Goal: Task Accomplishment & Management: Complete application form

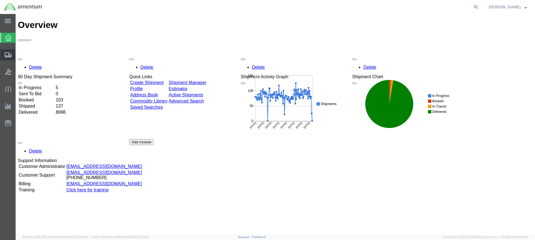
click at [0, 0] on span "Create from Template" at bounding box center [0, 0] width 0 height 0
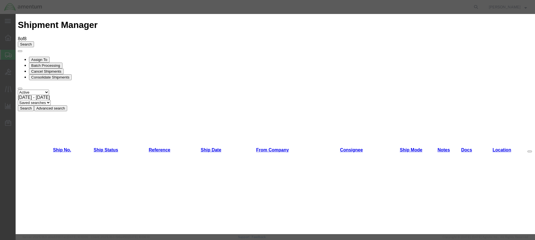
scroll to position [278, 0]
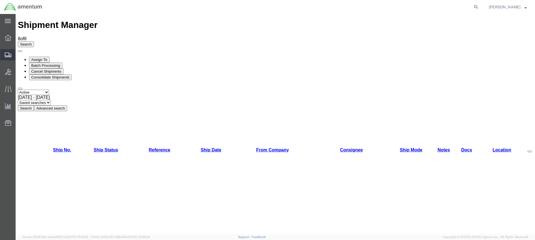
click at [8, 54] on icon at bounding box center [8, 54] width 7 height 5
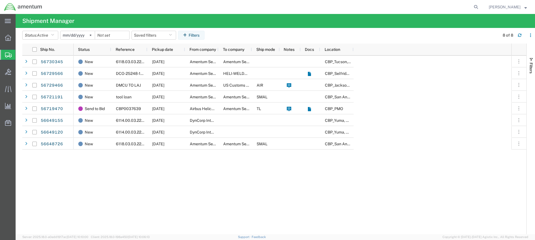
click at [0, 0] on span "Create from Template" at bounding box center [0, 0] width 0 height 0
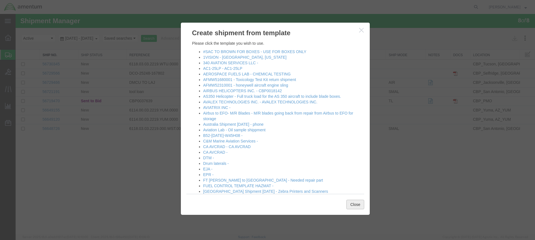
click at [354, 201] on button "Close" at bounding box center [356, 203] width 18 height 9
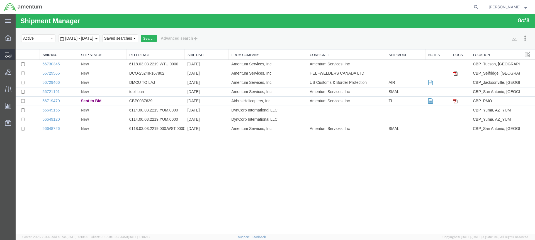
click at [0, 0] on span "Create Shipment" at bounding box center [0, 0] width 0 height 0
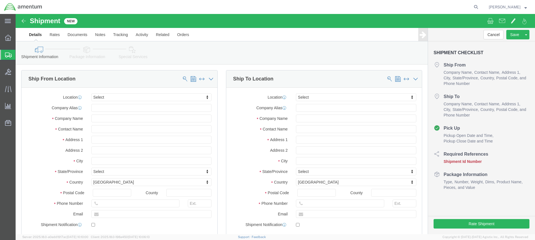
select select
type input "wtu"
select select "49949"
select select "AZ"
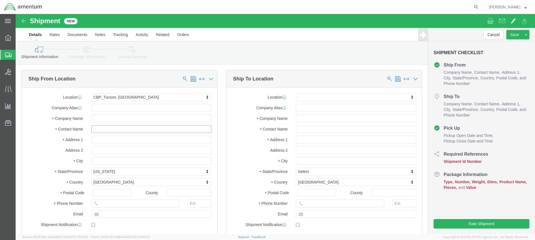
drag, startPoint x: 112, startPoint y: 115, endPoint x: 29, endPoint y: 112, distance: 82.9
click div "Contact Name"
type input "\"
click input "ALVARO"
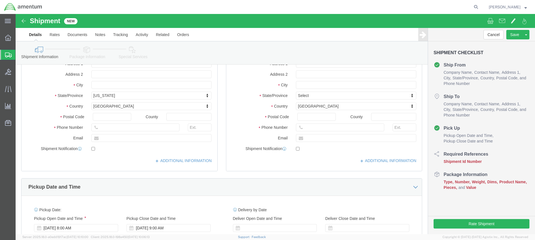
scroll to position [84, 0]
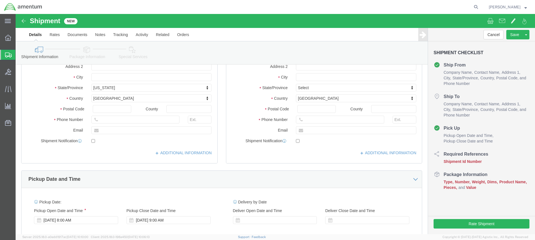
type input "Alavro [PERSON_NAME]"
drag, startPoint x: 137, startPoint y: 116, endPoint x: 77, endPoint y: 117, distance: 60.0
click input "text"
type input "timothy.l.baca@cbp.dhs.gov"
paste input "[PERSON_NAME][EMAIL_ADDRESS][PERSON_NAME][DOMAIN_NAME]"
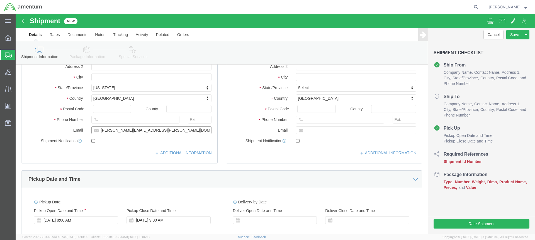
type input "[PERSON_NAME][EMAIL_ADDRESS][PERSON_NAME][DOMAIN_NAME]"
click input "text"
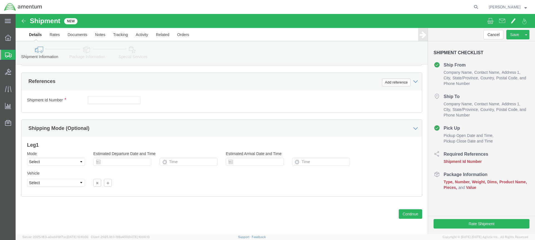
scroll to position [259, 0]
type input "[PHONE_NUMBER]"
click icon
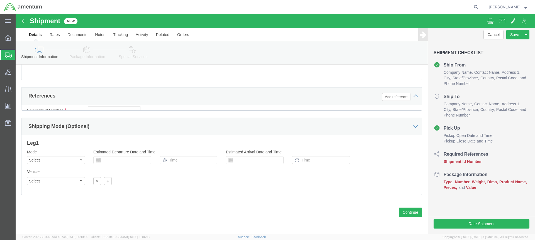
scroll to position [237, 0]
click button "Add reference"
click icon
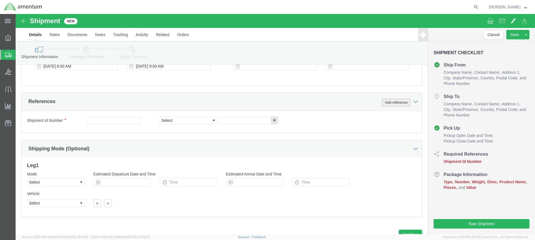
click button "Add reference"
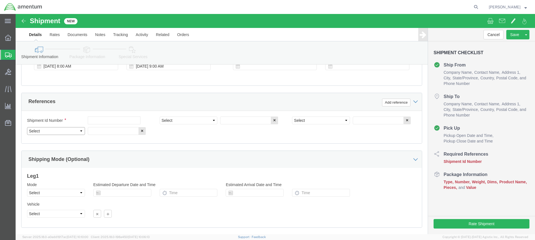
click select "Select Account Type Activity ID Airline Appointment Number ASN Batch Request # …"
select select "PROJNUM"
click select "Select Account Type Activity ID Airline Appointment Number ASN Batch Request # …"
click input "text"
type input "6118.03.03.2219.xxx.0000"
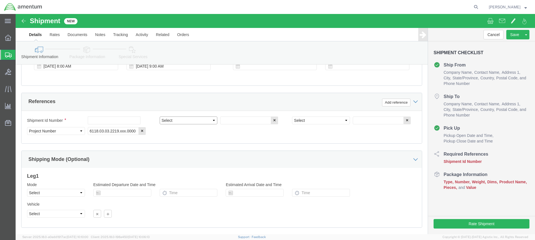
click select "Select Account Type Activity ID Airline Appointment Number ASN Batch Request # …"
select select "DEPT"
click select "Select Account Type Activity ID Airline Appointment Number ASN Batch Request # …"
click input "text"
type input "CBP"
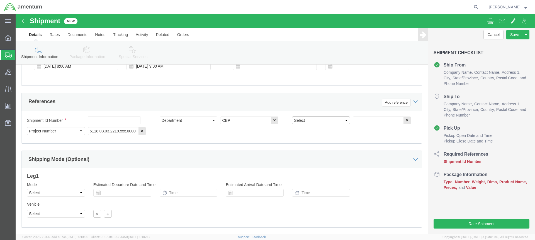
click select "Select Account Type Activity ID Airline Appointment Number ASN Batch Request # …"
select select "CUSTREF"
click select "Select Account Type Activity ID Airline Appointment Number ASN Batch Request # …"
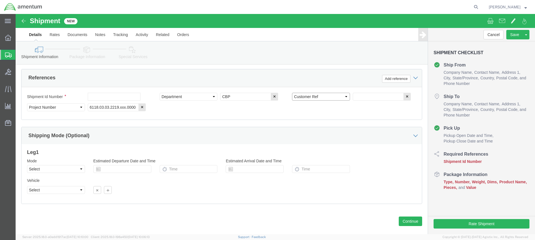
scroll to position [265, 0]
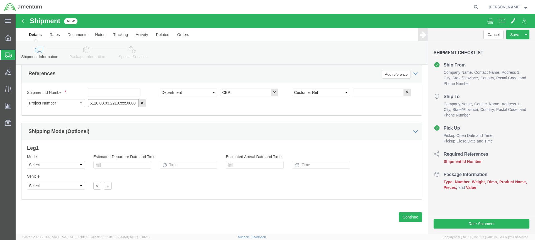
click input "6118.03.03.2219.xxx.0000"
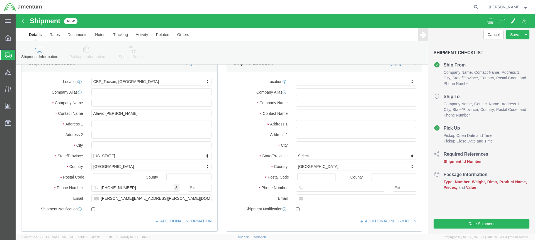
scroll to position [0, 0]
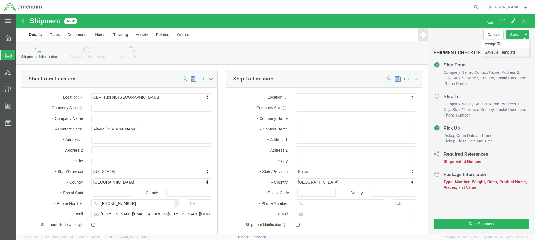
type input "6118.03.03.2219.WTU.0000"
click link "Save As Template"
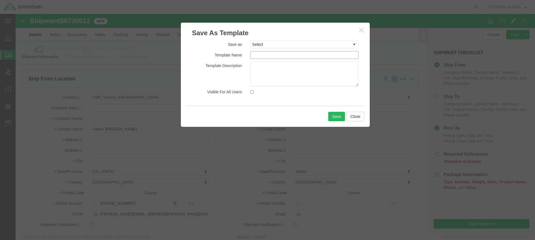
click input "text"
type input "WTU-ALVARO"
click button "Save"
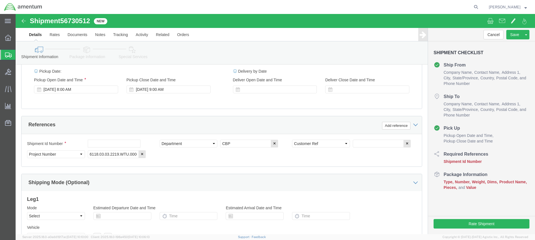
scroll to position [186, 0]
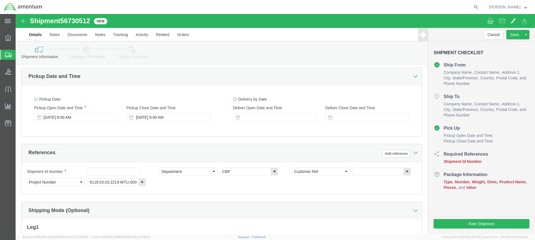
click at [0, 0] on span "Create from Template" at bounding box center [0, 0] width 0 height 0
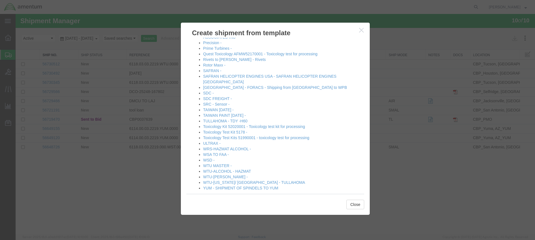
scroll to position [283, 0]
click at [219, 173] on link "WTU-[PERSON_NAME] -" at bounding box center [225, 175] width 45 height 4
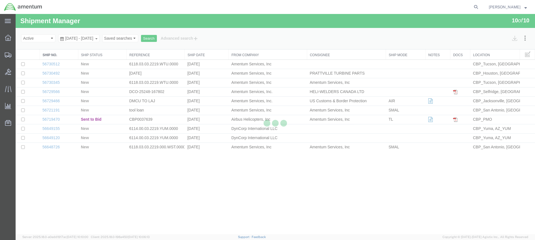
select select "49949"
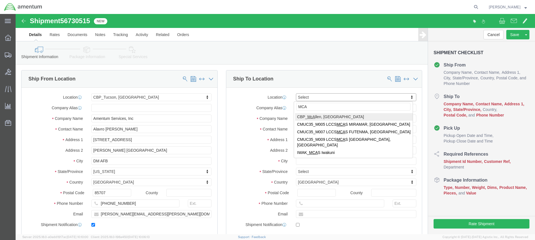
type input "MCA"
select select "49941"
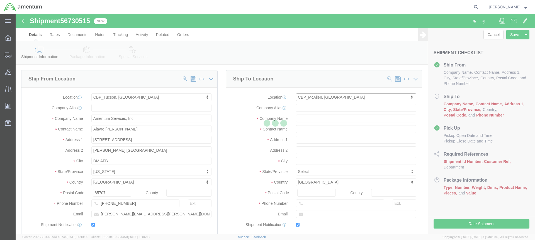
type input "Amentum Services, Inc"
type input "Rigoberto Magallan"
type input "2601 Hangar Lane"
type input "32C"
type input "McAllen"
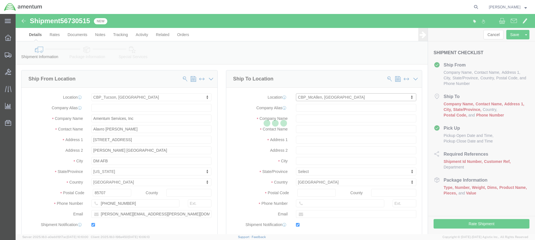
type input "78503"
type input "956-972-6300"
type input "rigoberto.magallan@cbp.dhs.gov"
checkbox input "true"
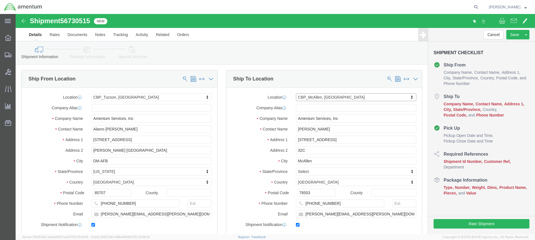
select select "TX"
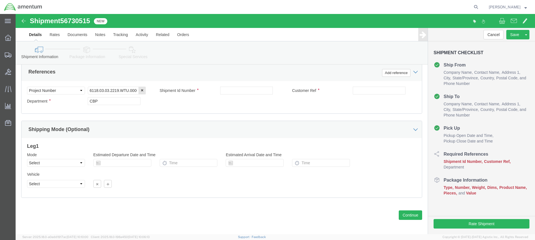
scroll to position [270, 0]
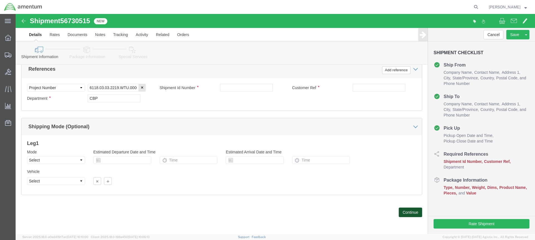
click button "Continue"
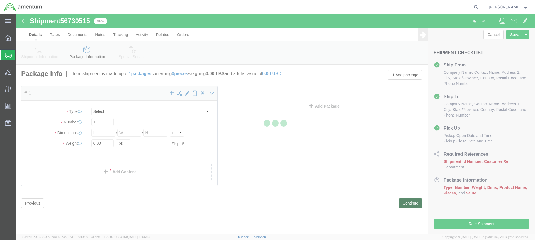
select select "CBOX"
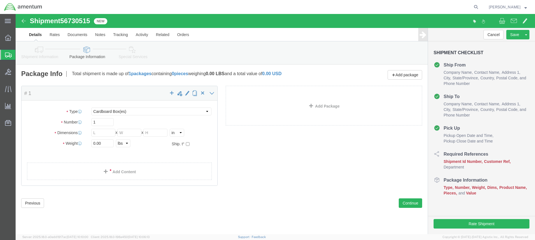
click icon
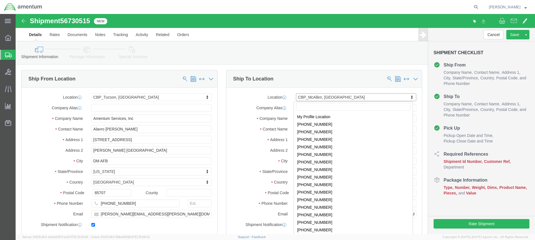
scroll to position [1047, 0]
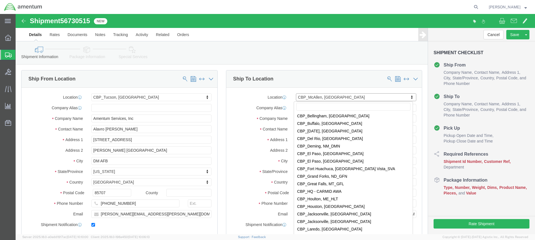
click input "text"
drag, startPoint x: 329, startPoint y: 84, endPoint x: 280, endPoint y: 84, distance: 49.1
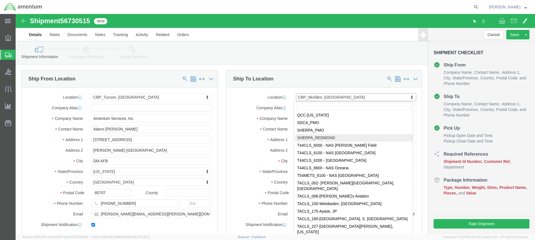
scroll to position [1687, 0]
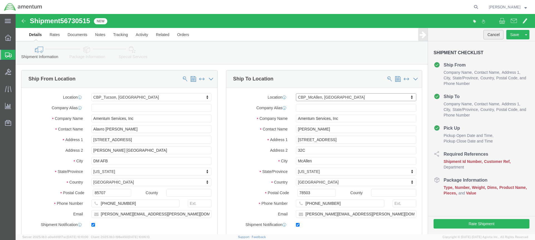
click button "Cancel"
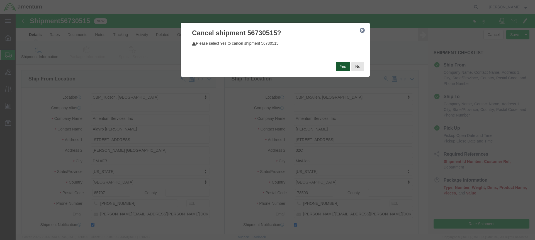
click button "Yes"
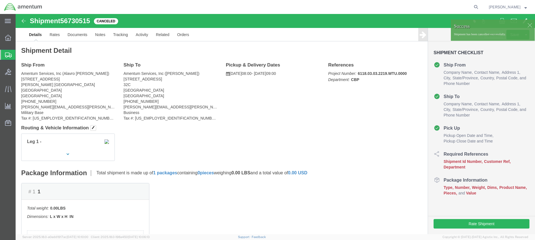
click div
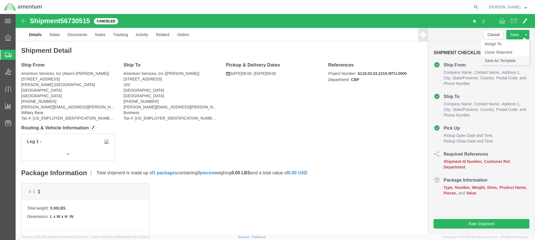
click link "Save As Template"
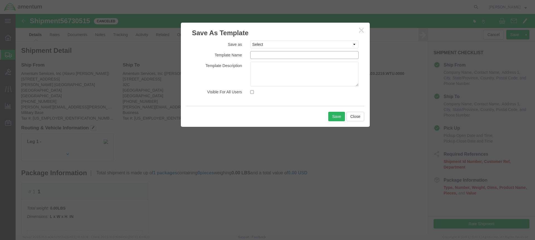
click input "text"
type input "EPR-ALVARO"
click button "Close"
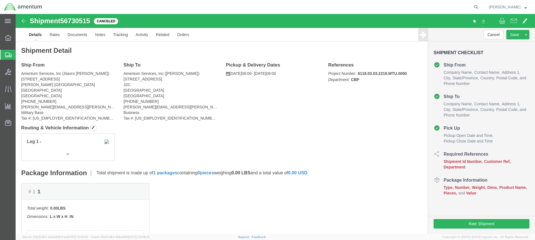
click at [0, 0] on span "Create from Template" at bounding box center [0, 0] width 0 height 0
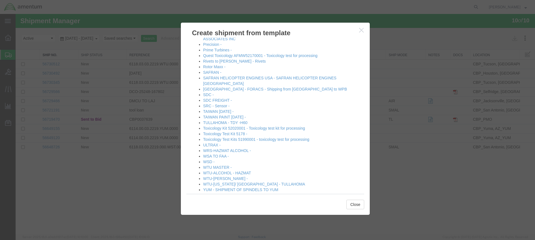
scroll to position [283, 0]
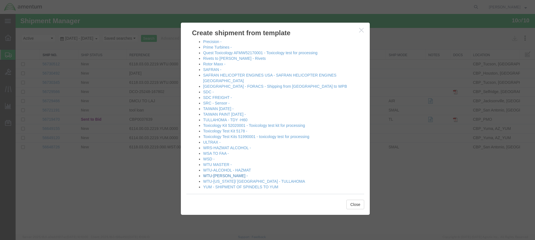
click at [219, 173] on link "WTU-[PERSON_NAME] -" at bounding box center [225, 175] width 45 height 4
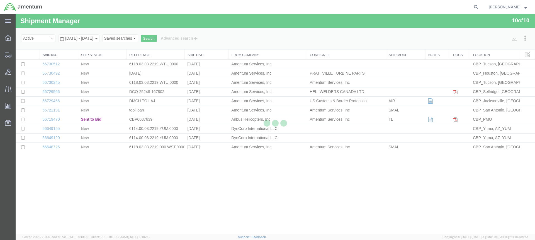
select select "49949"
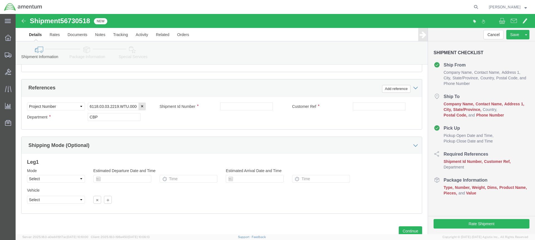
scroll to position [270, 0]
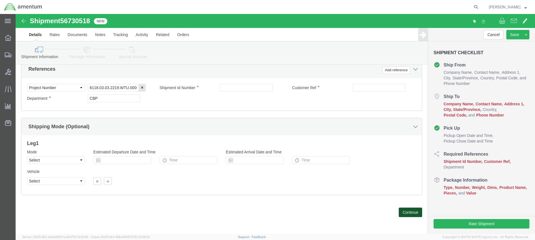
click button "Continue"
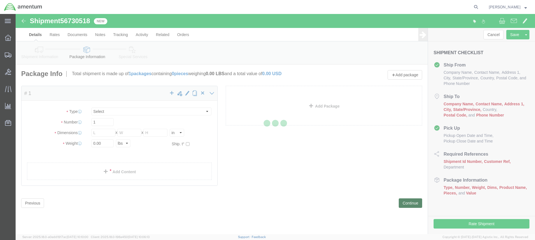
scroll to position [0, 0]
select select "CBOX"
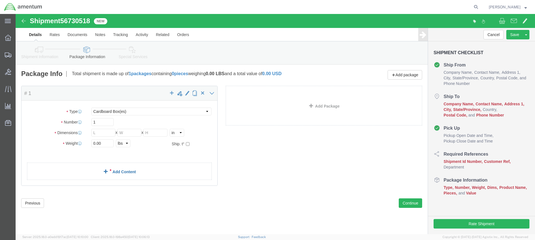
click link "Add Content"
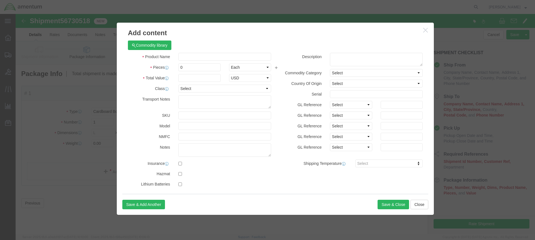
scroll to position [4, 0]
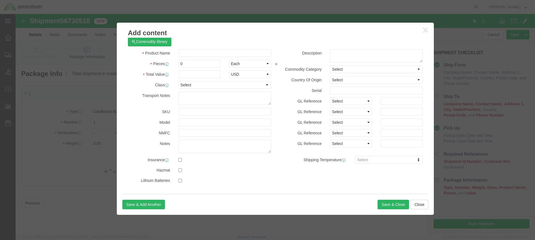
click icon "button"
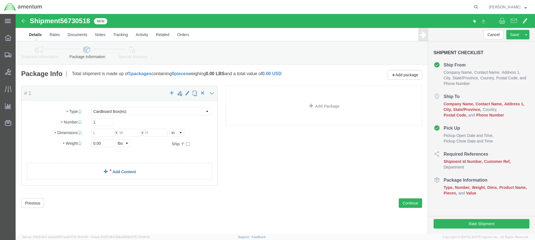
click link "Add Content"
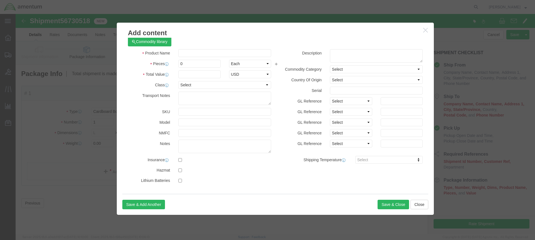
click icon "button"
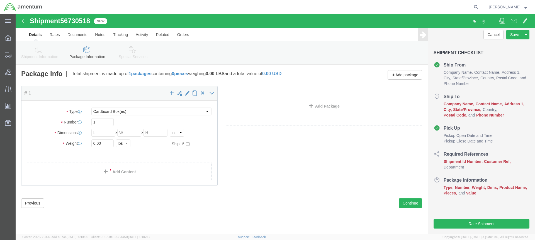
click link "Shipment Information"
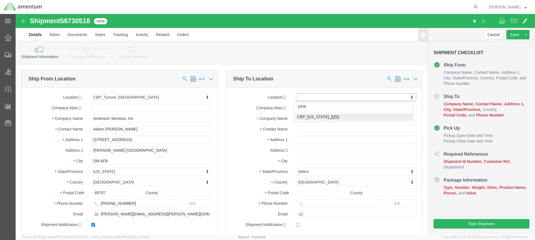
type input "EPR"
select select "49933"
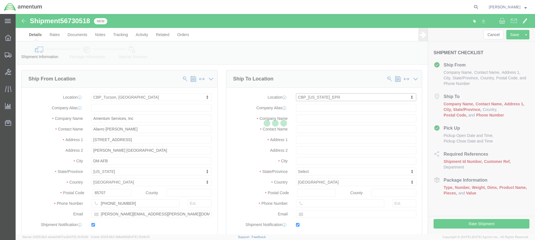
type input "Amentum Services, Inc"
type input "Jorge Rodriguez"
type input "Bromon Dr, Bldg 575"
type input "c/o Amentum Services, Inc."
type input "Aguadilla"
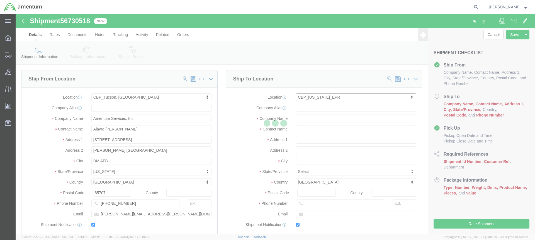
select select "PR"
type input "00604"
type input "787-819-6375"
type input "jorge.rodriguez@associates.cbp.dhs.gov"
checkbox input "true"
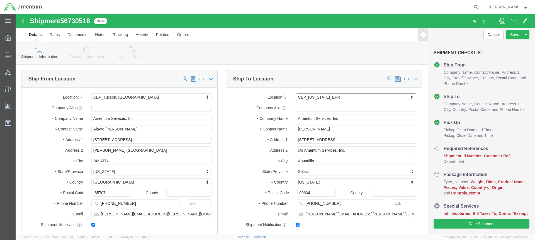
click icon
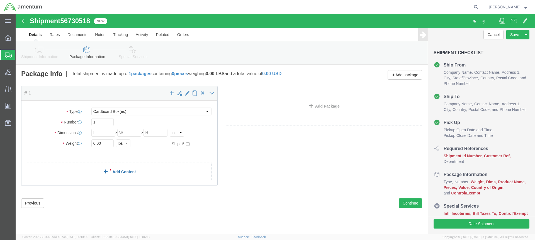
click link "Add Content"
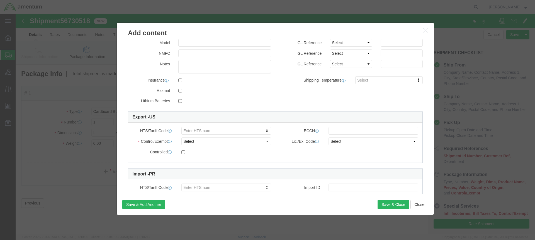
scroll to position [84, 0]
type input "0000000000"
click input "text"
type input "00000"
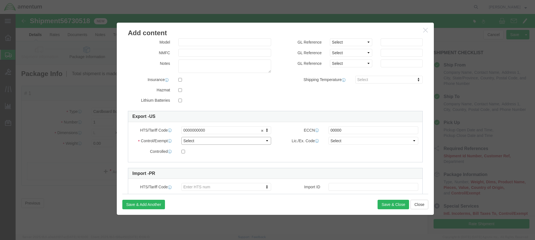
click select "Select ATF BIS DEA EPA FDA FTR ITAR OFAC Other (OPA)"
select select "FTR"
click select "Select ATF BIS DEA EPA FDA FTR ITAR OFAC Other (OPA)"
click select "Select 30.2(d)(2) 30.36 30.37(a) 30.37(f) 30.37(g) 30.37(h) 30.37(i) 30.37(j) 3…"
select select "30.37(a)"
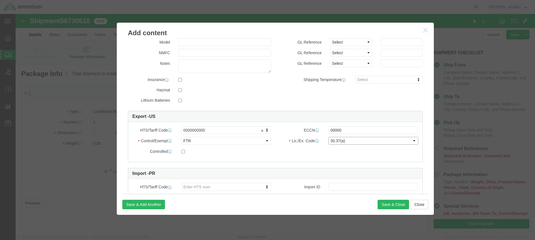
click select "Select 30.2(d)(2) 30.36 30.37(a) 30.37(f) 30.37(g) 30.37(h) 30.37(i) 30.37(j) 3…"
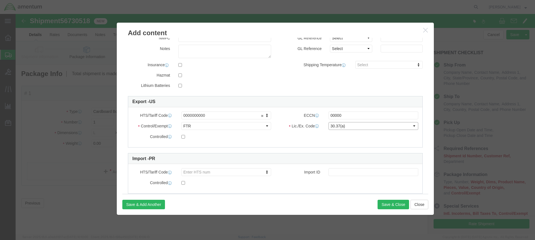
scroll to position [111, 0]
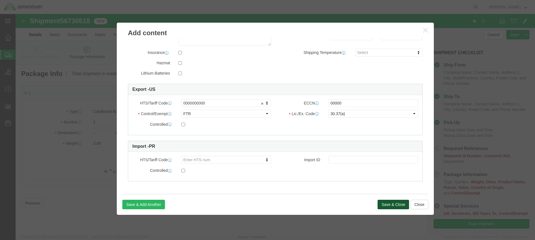
click button "Save & Close"
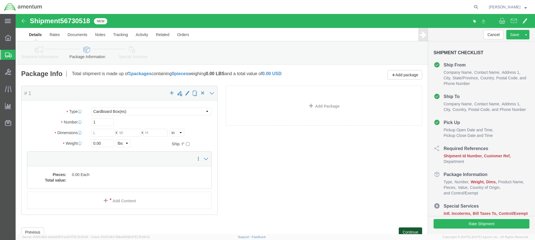
click button "Continue"
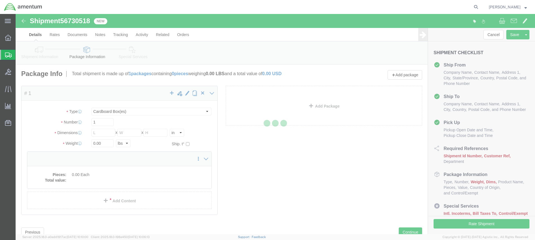
select select
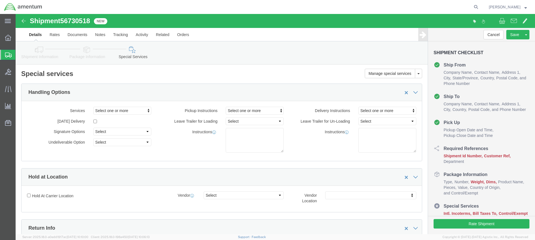
select select "DEPARTMENT"
select select "50311_96750"
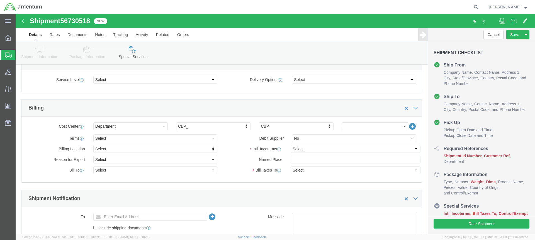
scroll to position [223, 0]
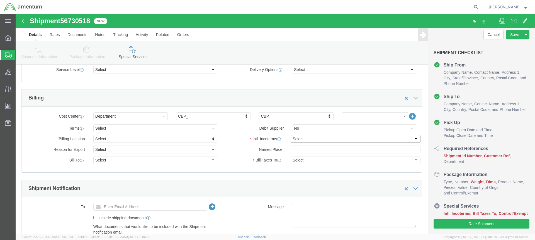
click select "Select Carriage Insurance Paid Carriage Paid To Cost and Freight Cost Insurance…"
select select "DDP"
click select "Select Carriage Insurance Paid Carriage Paid To Cost and Freight Cost Insurance…"
select select "SHIP"
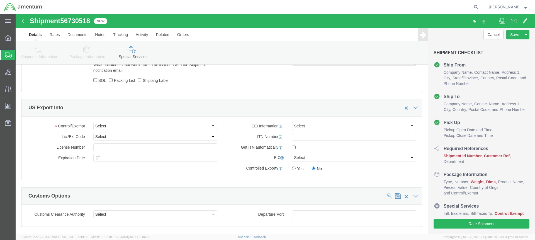
scroll to position [390, 0]
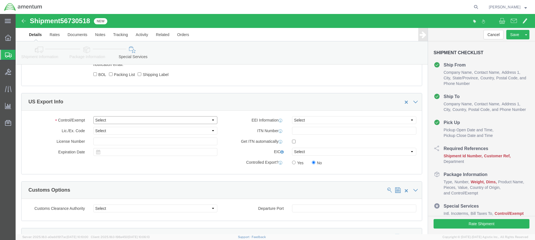
click select "Select ATF BIS DEA EPA FDA FTR ITAR OFAC Other (OPA)"
select select "FTR"
click select "Select ATF BIS DEA EPA FDA FTR ITAR OFAC Other (OPA)"
click select "Select 30.2(d)(2) 30.36 30.37(a) 30.37(f) 30.37(g) 30.37(h) 30.37(i) 30.37(j) 3…"
select select "30.37(a)"
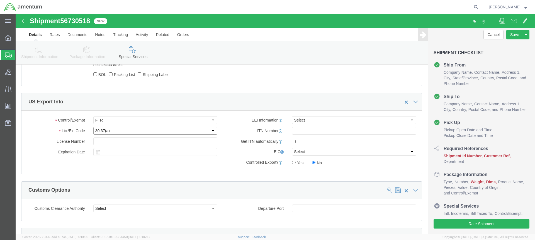
click select "Select 30.2(d)(2) 30.36 30.37(a) 30.37(f) 30.37(g) 30.37(h) 30.37(i) 30.37(j) 3…"
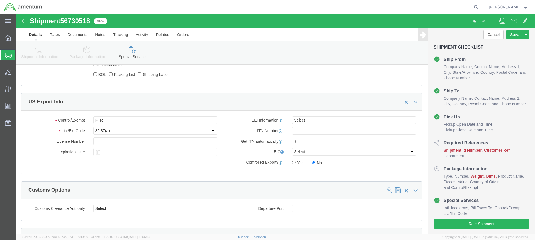
click icon
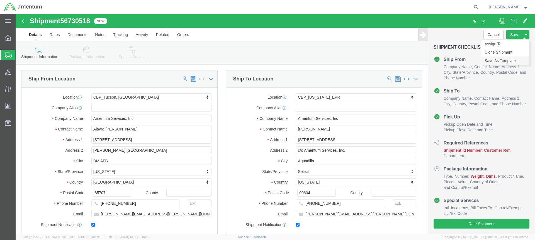
click link "Save As Template"
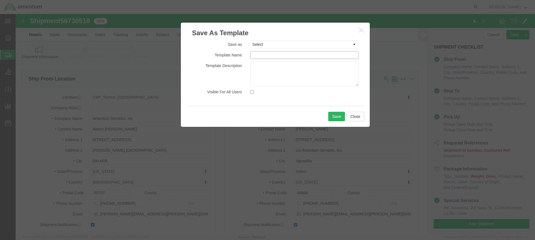
click input "text"
type input "EPR-ALVARO"
click button "Save"
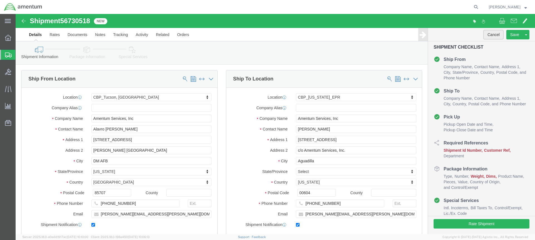
click button "Cancel"
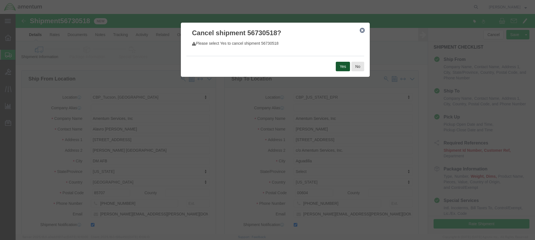
click button "Yes"
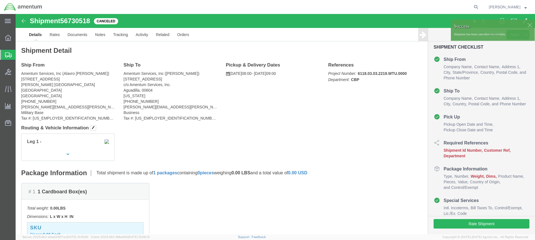
click at [0, 0] on span "Create from Template" at bounding box center [0, 0] width 0 height 0
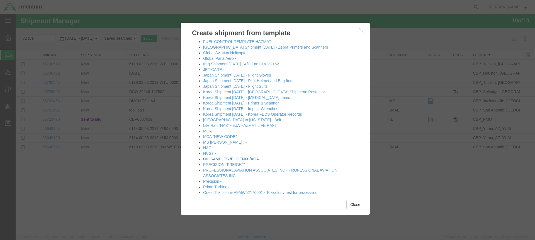
scroll to position [38, 0]
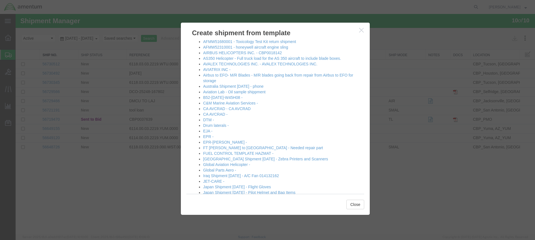
click at [361, 28] on icon "button" at bounding box center [361, 30] width 4 height 5
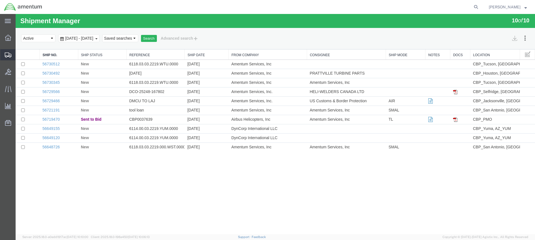
drag, startPoint x: 33, startPoint y: 64, endPoint x: 48, endPoint y: 54, distance: 18.1
click at [0, 0] on span "Shipment Manager" at bounding box center [0, 0] width 0 height 0
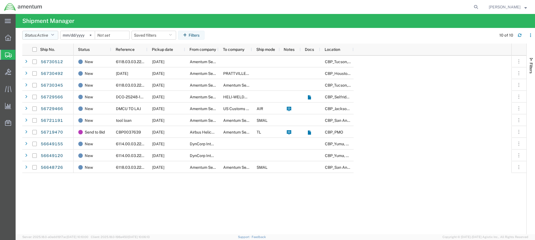
click at [56, 33] on button "Status: Active" at bounding box center [40, 35] width 36 height 9
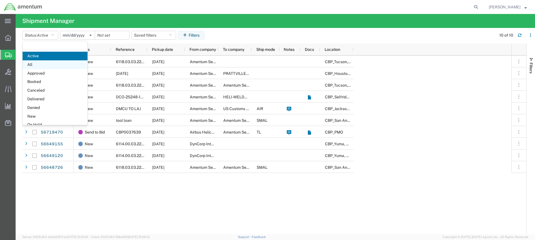
click at [40, 63] on span "All" at bounding box center [55, 64] width 65 height 9
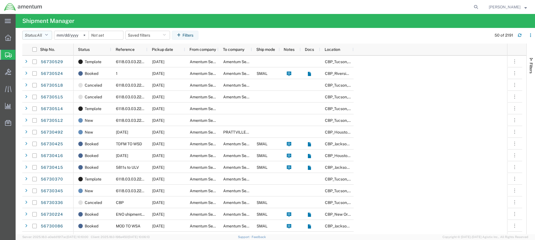
click at [48, 35] on icon "button" at bounding box center [46, 35] width 3 height 4
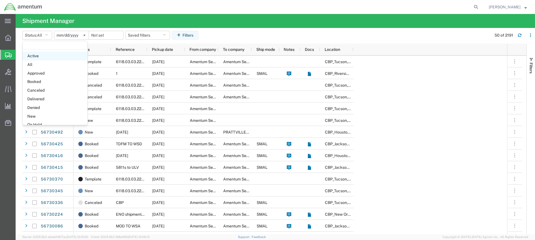
click at [38, 56] on span "Active" at bounding box center [55, 56] width 65 height 9
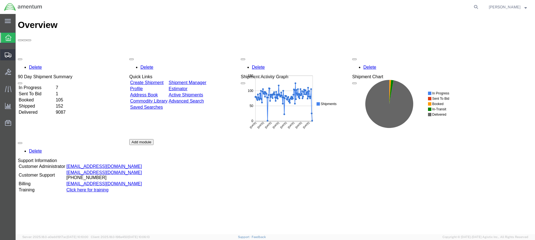
click at [0, 0] on span "Create from Template" at bounding box center [0, 0] width 0 height 0
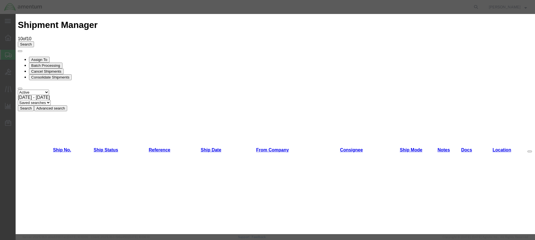
scroll to position [289, 0]
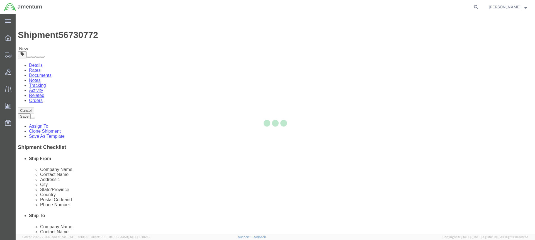
select select "49949"
select select
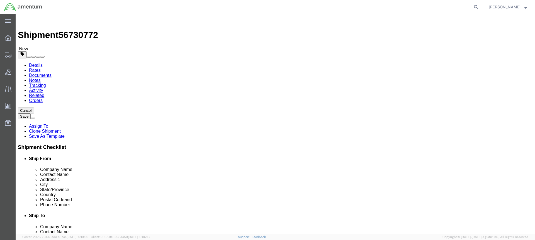
click input "text"
click input "VA GUARD"
type input "VA GUARD"
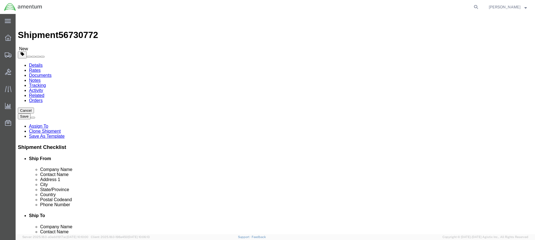
click input "text"
click input "[PERSON_NAME]"
type input "[PERSON_NAME]"
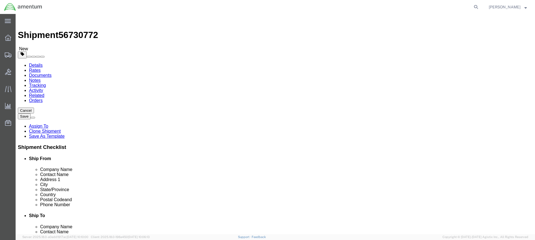
click input "text"
type input "[STREET_ADDRESS]"
click input "text"
type input "Sandston"
click p "- VAARNG - (CW4 [PERSON_NAME]) [STREET_ADDRESS]"
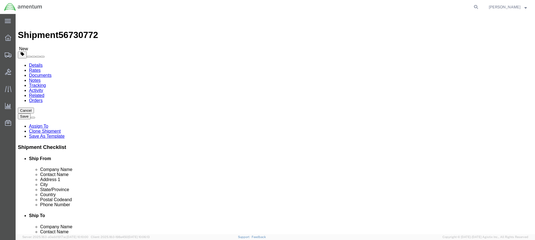
type input "23150"
type input "[PHONE_NUMBER]"
type input "[PERSON_NAME][DOMAIN_NAME][EMAIL_ADDRESS][PERSON_NAME][DOMAIN_NAME]"
checkbox input "true"
select select "VA"
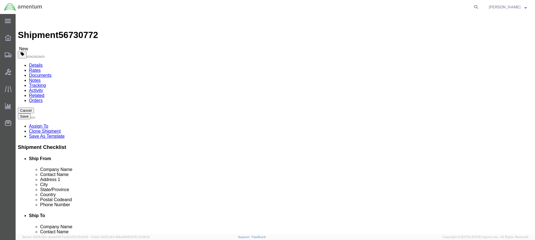
type input "Sandston"
click input "[PERSON_NAME]"
type input "C"
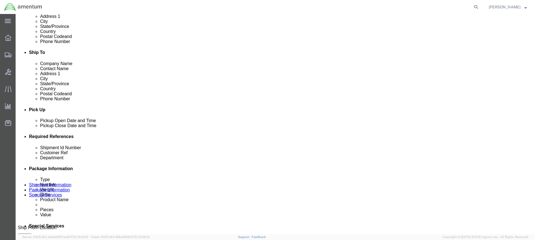
scroll to position [167, 0]
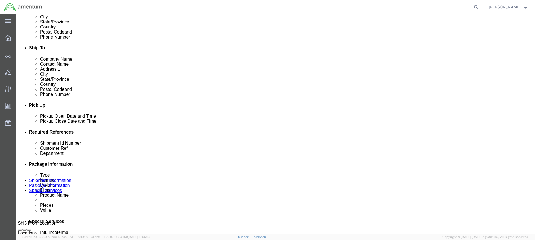
type input "[PERSON_NAME]"
click div "[DATE] 9:13 AM"
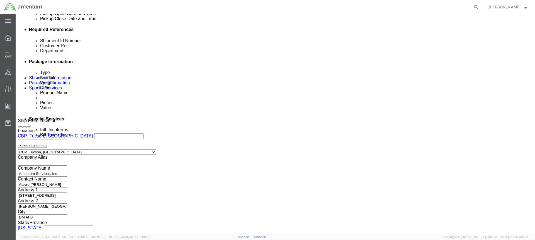
click input "9:13 AM"
type input "10:13 AM"
click button "Apply"
click button "Continue"
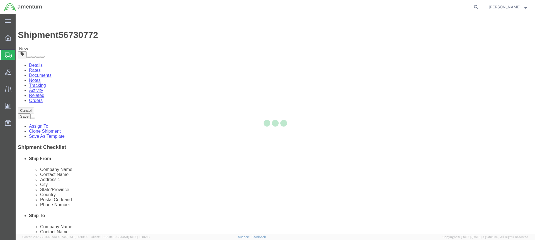
select select "CBOX"
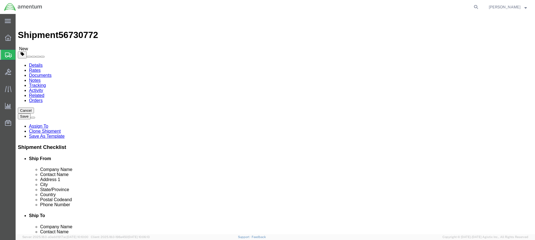
click input "text"
type input "10"
type input "2"
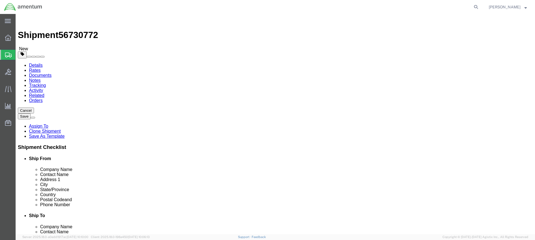
click link "Add Content"
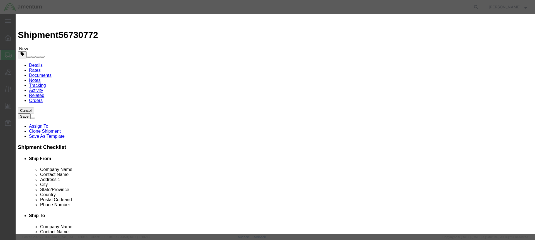
click input "text"
type input "Hoist Bumper"
click input "0"
type input "1"
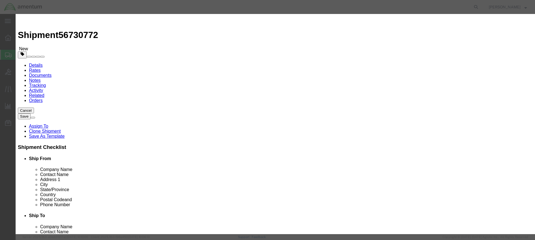
click input "text"
paste input "7,897.50"
type input "7,897.50"
click textarea
type textarea "Hoist Bumper"
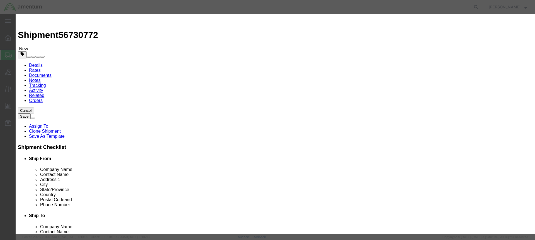
click button "Save & Close"
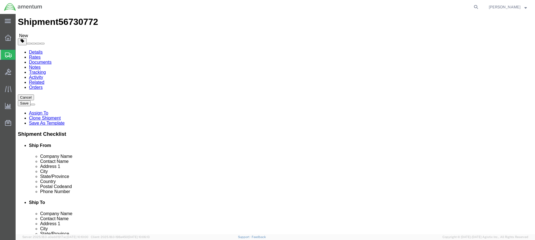
scroll to position [20, 0]
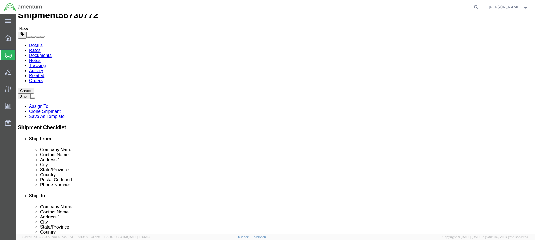
click button "Continue"
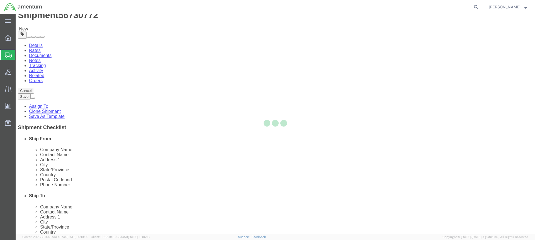
select select
select select "DEPARTMENT"
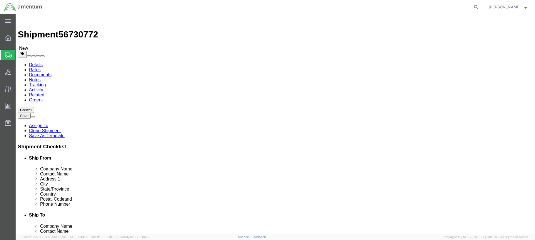
scroll to position [0, 0]
click icon
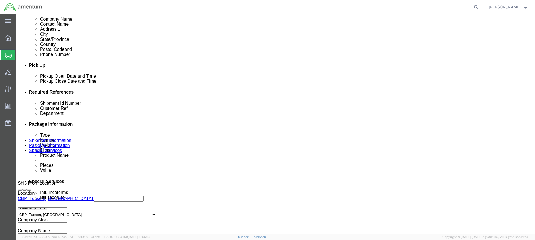
scroll to position [223, 0]
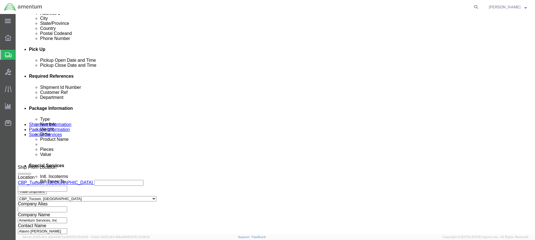
click input "text"
type input "h"
type input "Hoist Bumper"
click input "text"
type input "p"
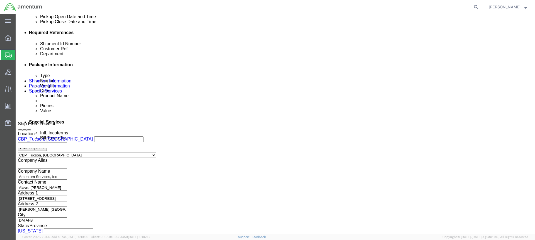
scroll to position [270, 0]
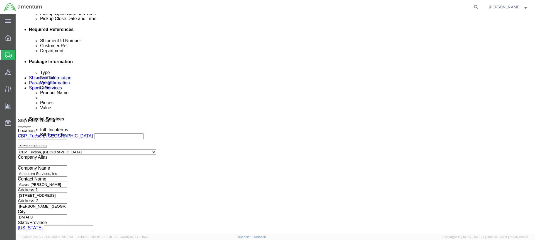
type input "PAY BACK VA GUARD"
click button "Continue"
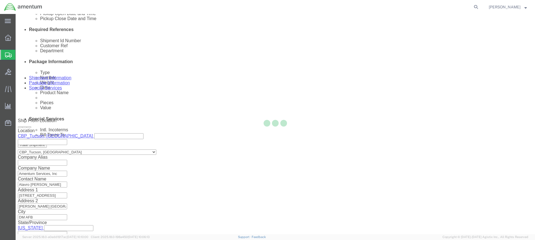
scroll to position [20, 0]
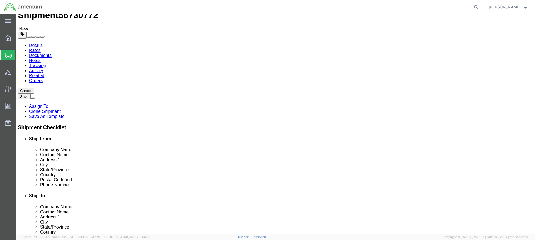
click button "Rate Shipment"
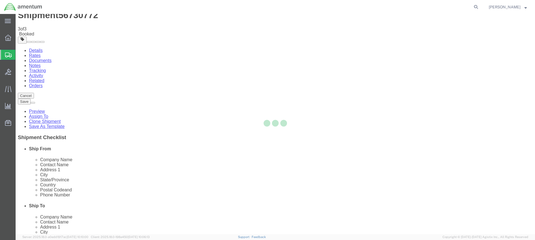
scroll to position [0, 0]
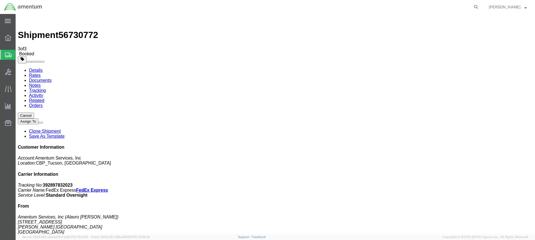
drag, startPoint x: 232, startPoint y: 99, endPoint x: 344, endPoint y: 131, distance: 116.9
drag, startPoint x: 232, startPoint y: 88, endPoint x: 353, endPoint y: 139, distance: 131.3
click at [6, 53] on icon at bounding box center [8, 54] width 7 height 5
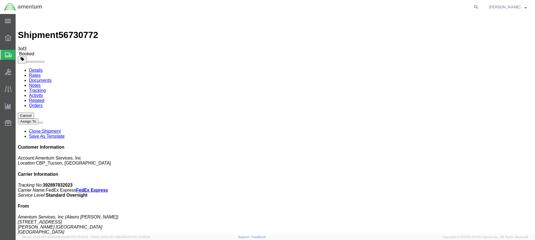
click at [0, 0] on span "Create from Template" at bounding box center [0, 0] width 0 height 0
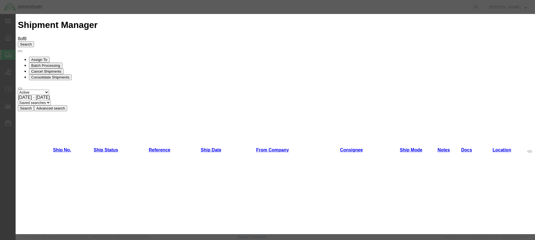
scroll to position [289, 0]
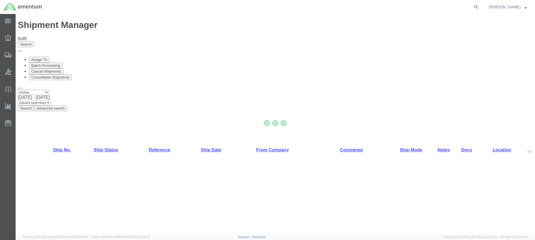
select select "49949"
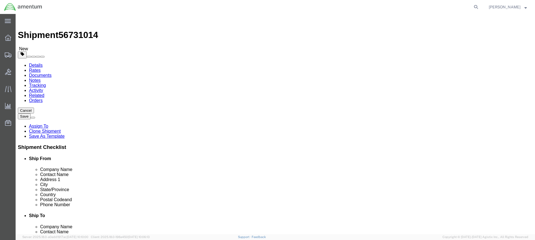
click input "text"
type input "CA AVCRAD"
click input "text"
type input "Sgt [PERSON_NAME]"
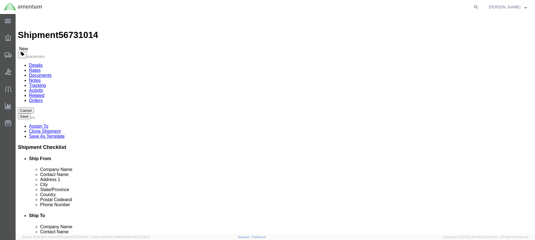
click input "text"
click input "5168 E. DACOTA"
type input "[STREET_ADDRESS]"
click input "text"
type input "f"
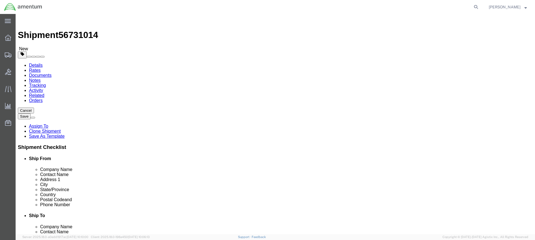
type input "Fres"
click p "- FRESNO AVCRAD - (ATTN: [PERSON_NAME]) 1106TH TASM, [STREET_ADDRESS]"
type input "FRESNO AVCRAD"
type input "ATTN: [PERSON_NAME]"
type input "1106TH TASM"
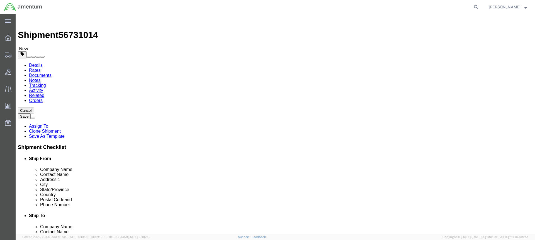
type input "[STREET_ADDRESS]"
type input "[GEOGRAPHIC_DATA]"
type input "93727"
type input "[PHONE_NUMBER]"
select select "CA"
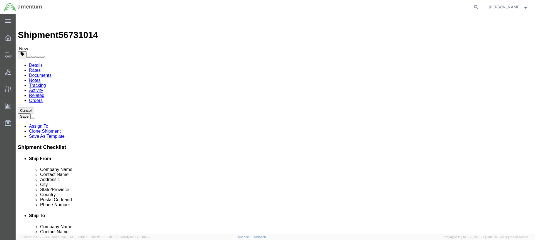
type input "[GEOGRAPHIC_DATA]"
click input "text"
paste input "[PERSON_NAME][EMAIL_ADDRESS][PERSON_NAME][DOMAIN_NAME]"
type input "[PERSON_NAME][EMAIL_ADDRESS][PERSON_NAME][DOMAIN_NAME]"
click input "checkbox"
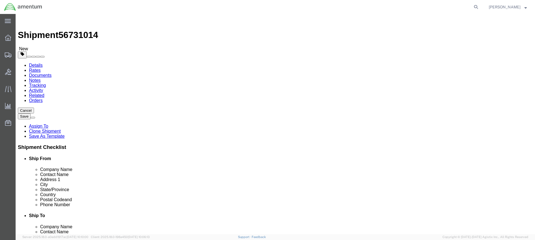
click input "checkbox"
checkbox input "true"
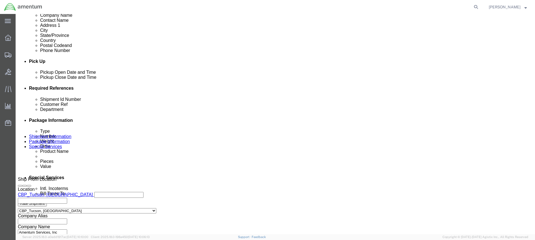
scroll to position [223, 0]
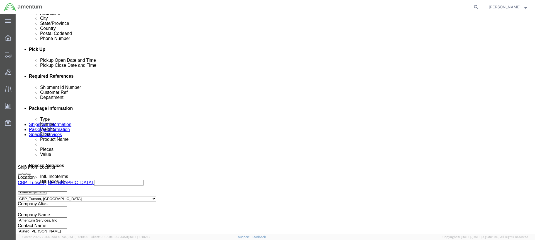
click input "text"
type input "p"
click input "text"
click input "PIN"
type input "P"
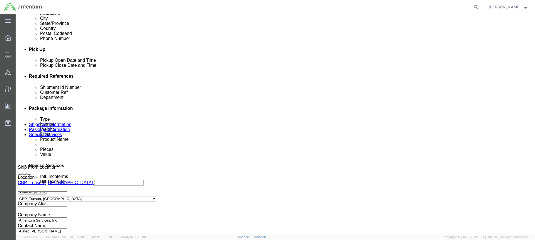
type input "CA AVCRAD"
click input "text"
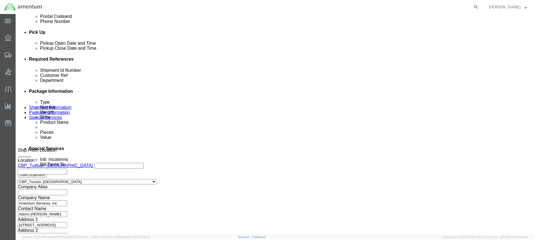
scroll to position [270, 0]
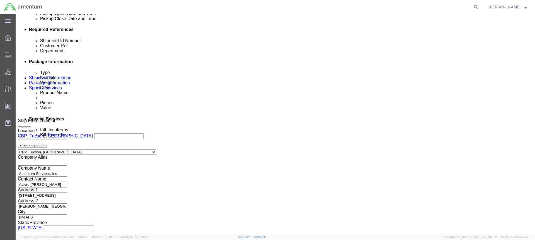
type input "PIN QUICK RELESE"
click button "Continue"
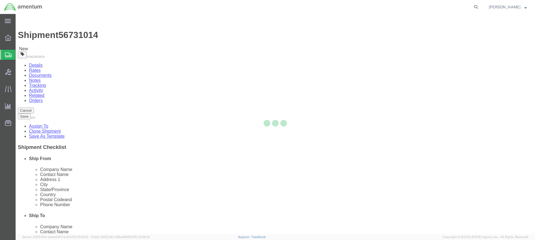
select select "CBOX"
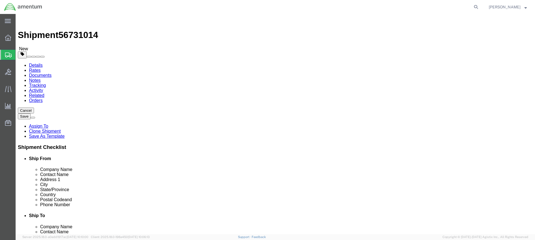
click input "text"
type input "12"
type input "3"
type input "2"
type input "13"
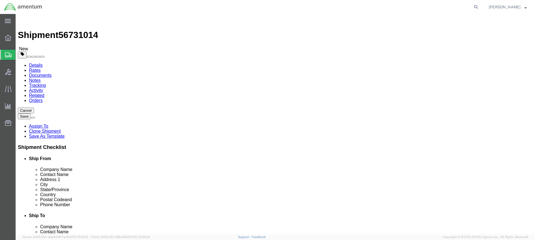
click input "0.00"
type input "1.0"
click button "Continue"
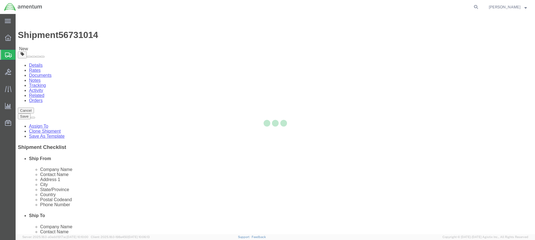
select select
select select "DEPARTMENT"
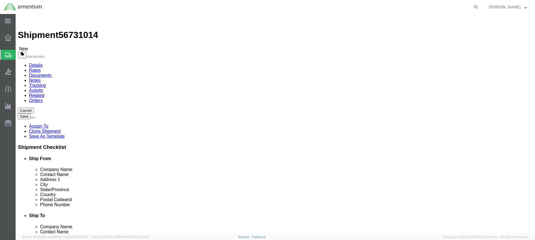
click icon
click select "Select BCK Boxes Bale(s) Basket(s) Bolt(s) Bottle(s) Buckets Bulk Bundle(s) Can…"
click div "Package Content # 1 x Package Type Select BCK Boxes Bale(s) Basket(s) Bolt(s) B…"
click icon
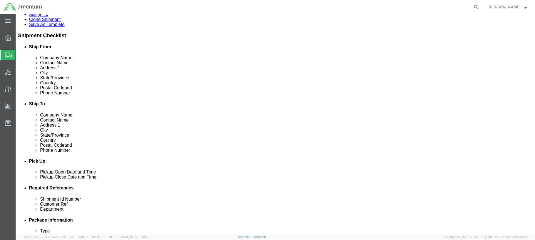
click div "[DATE] 9:37 AM"
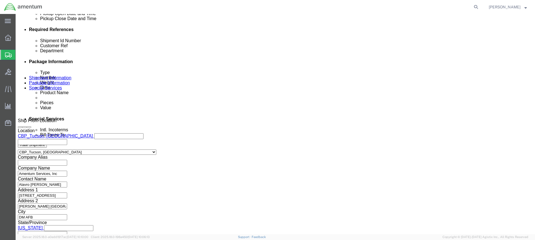
type input "10:37 AM"
click button "Apply"
click button "Continue"
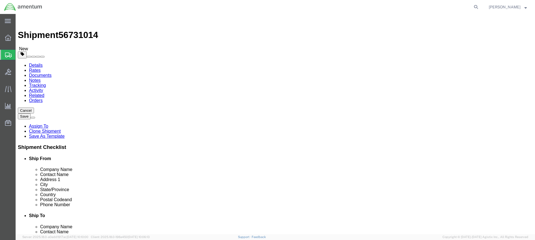
click link "Add Content"
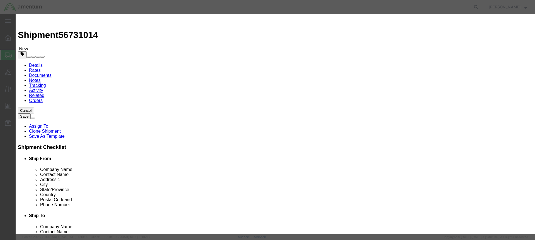
click input "text"
type input "PIN QUICK RELESE"
click input "0"
type input "1"
click input "text"
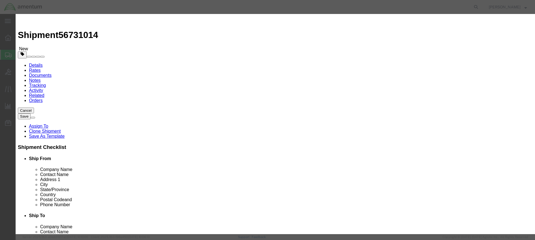
type input "15.00"
click button "Save & Close"
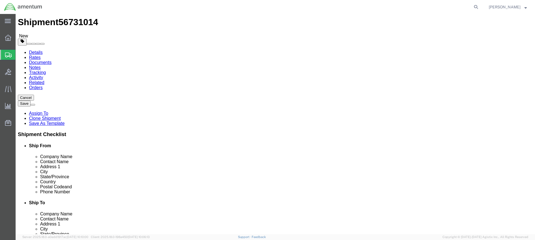
scroll to position [20, 0]
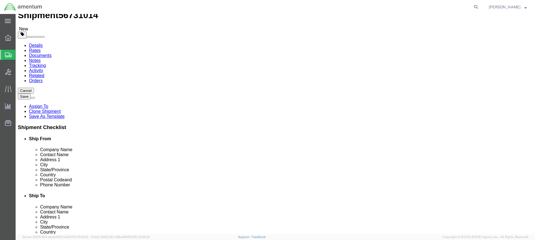
click button "Continue"
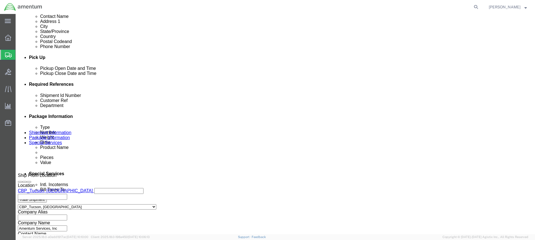
scroll to position [327, 0]
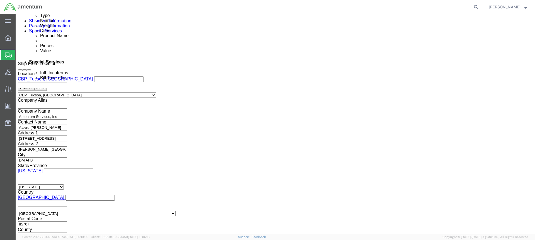
click button "Rate Shipment"
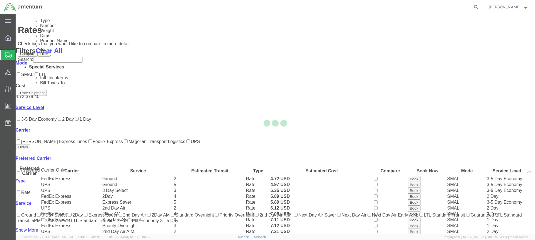
scroll to position [71, 0]
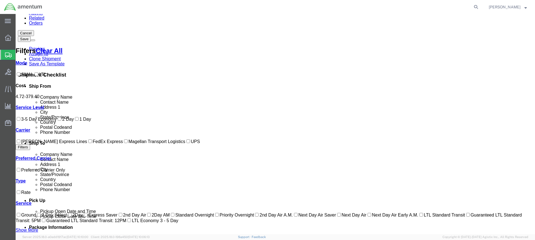
scroll to position [83, 0]
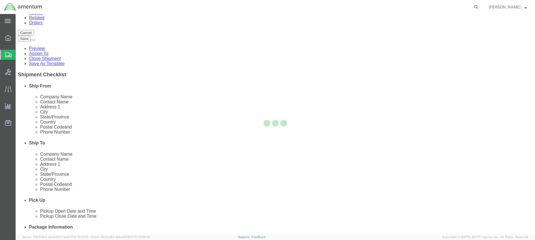
scroll to position [0, 0]
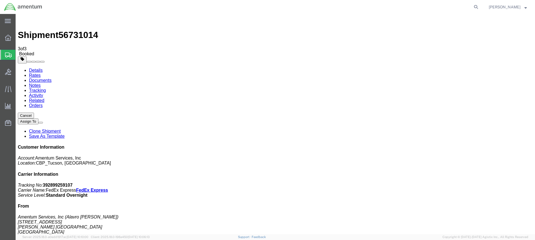
drag, startPoint x: 235, startPoint y: 99, endPoint x: 366, endPoint y: 120, distance: 132.8
